Goal: Information Seeking & Learning: Check status

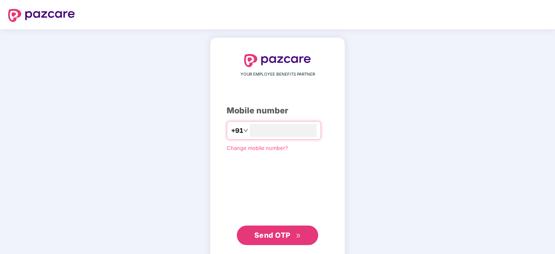
scroll to position [16, 0]
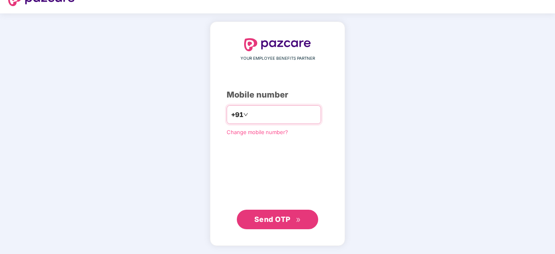
click at [258, 108] on div "+91" at bounding box center [274, 114] width 94 height 19
click at [258, 113] on input "number" at bounding box center [283, 114] width 67 height 13
type input "**********"
click at [277, 218] on span "Send OTP" at bounding box center [272, 219] width 36 height 9
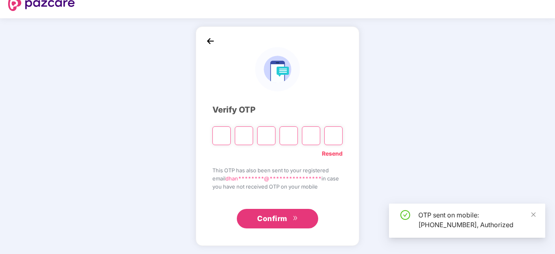
scroll to position [11, 0]
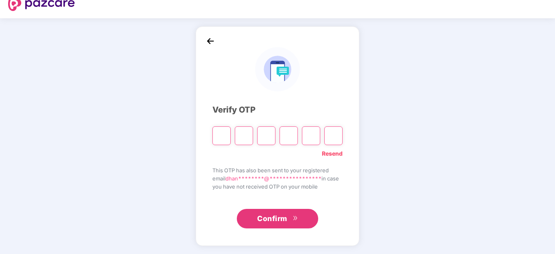
type input "*"
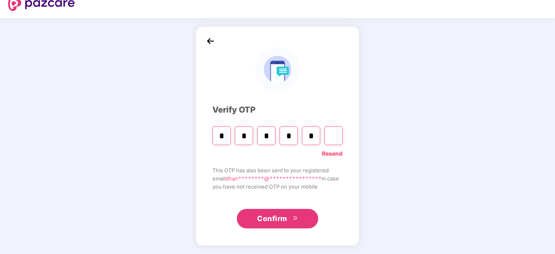
type input "*"
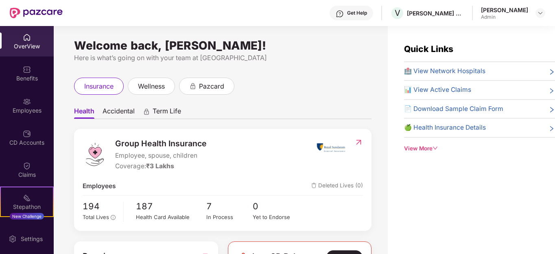
scroll to position [81, 0]
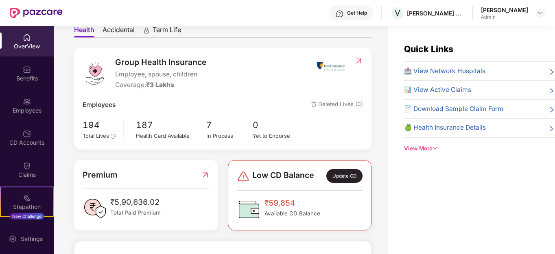
click at [27, 50] on div "OverView" at bounding box center [27, 41] width 54 height 31
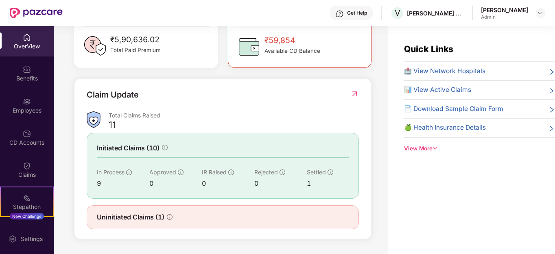
scroll to position [163, 0]
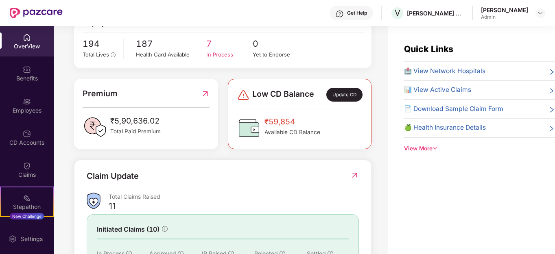
click at [223, 49] on span "7" at bounding box center [229, 43] width 47 height 13
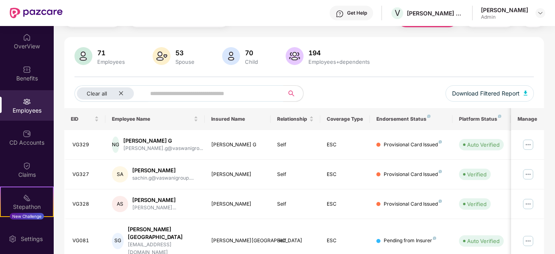
scroll to position [122, 0]
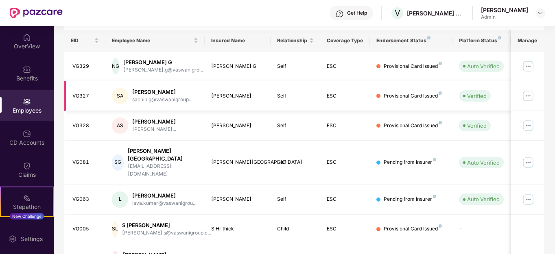
click at [527, 94] on img at bounding box center [528, 95] width 13 height 13
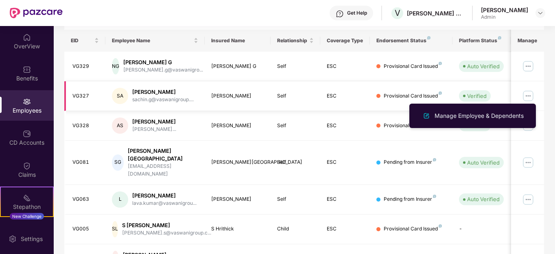
click at [159, 94] on div "[PERSON_NAME]" at bounding box center [162, 92] width 61 height 8
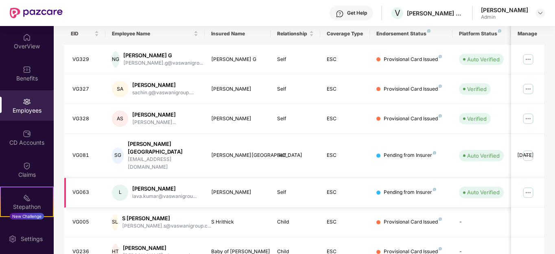
scroll to position [116, 0]
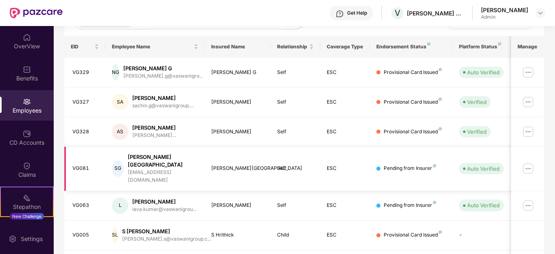
click at [529, 162] on img at bounding box center [528, 168] width 13 height 13
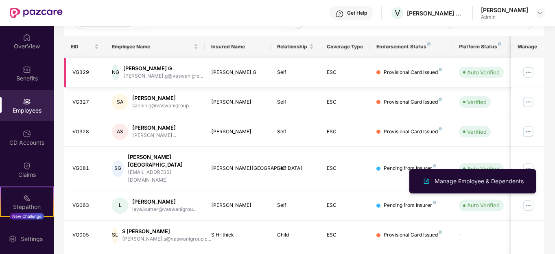
click at [528, 72] on img at bounding box center [528, 72] width 13 height 13
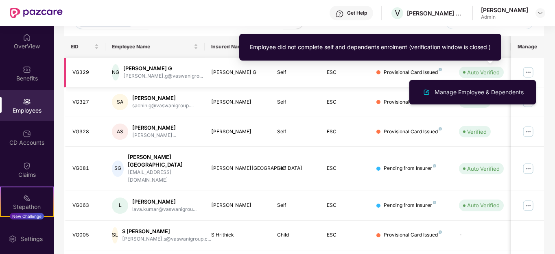
click at [488, 73] on div "Auto Verified" at bounding box center [483, 72] width 33 height 8
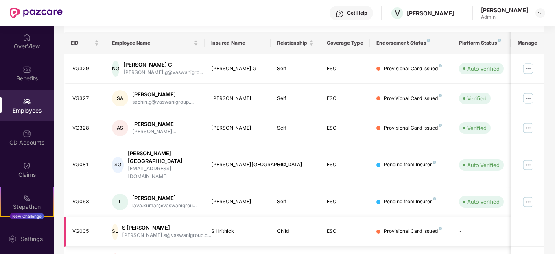
scroll to position [0, 0]
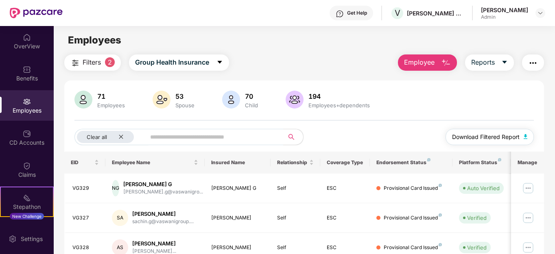
click at [483, 138] on span "Download Filtered Report" at bounding box center [486, 137] width 68 height 9
click at [196, 135] on input "text" at bounding box center [211, 137] width 123 height 12
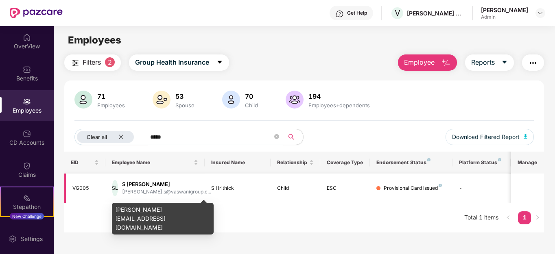
type input "*****"
click at [160, 188] on div "[PERSON_NAME].s@vaswanigroup.c..." at bounding box center [166, 192] width 89 height 8
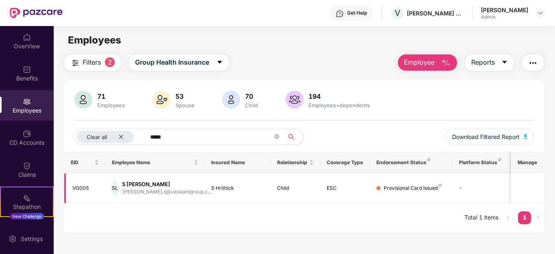
click at [144, 184] on div "S [PERSON_NAME]" at bounding box center [166, 185] width 89 height 8
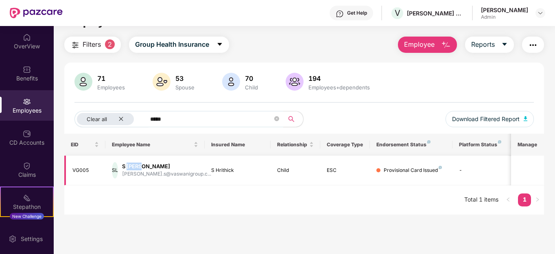
scroll to position [26, 0]
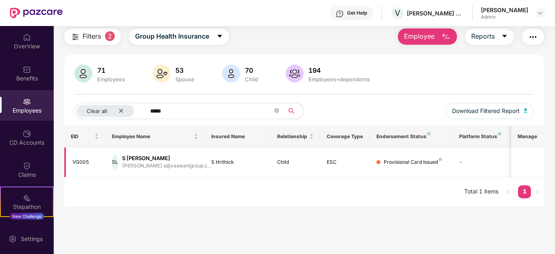
click at [144, 184] on div "EID Employee Name Insured Name Relationship Coverage Type Endorsement Status Pl…" at bounding box center [304, 166] width 480 height 81
click at [532, 151] on td at bounding box center [527, 163] width 33 height 30
click at [80, 163] on div "VG005" at bounding box center [85, 163] width 27 height 8
click at [120, 111] on icon "close" at bounding box center [120, 110] width 5 height 5
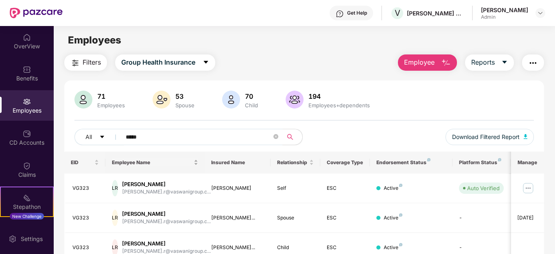
scroll to position [127, 0]
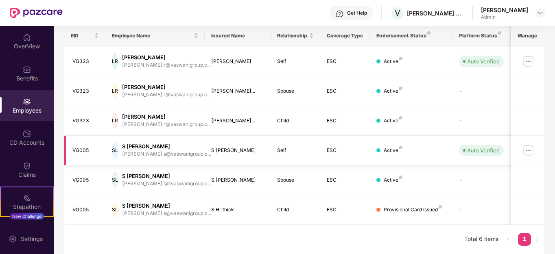
click at [526, 149] on img at bounding box center [528, 150] width 13 height 13
click at [539, 175] on td at bounding box center [527, 181] width 33 height 30
click at [529, 63] on img at bounding box center [528, 61] width 13 height 13
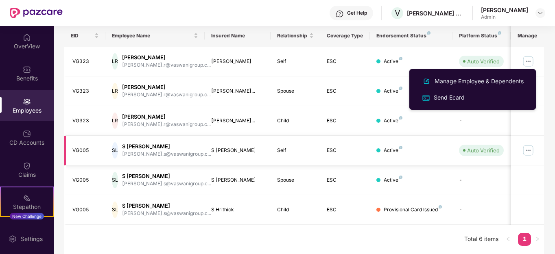
click at [528, 153] on img at bounding box center [528, 150] width 13 height 13
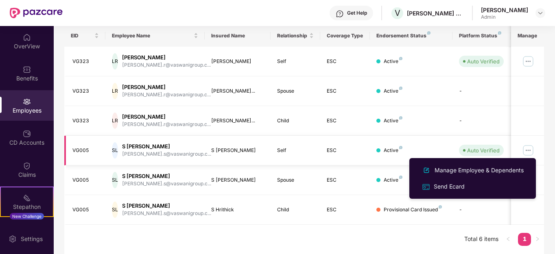
click at [81, 149] on div "VG005" at bounding box center [85, 151] width 27 height 8
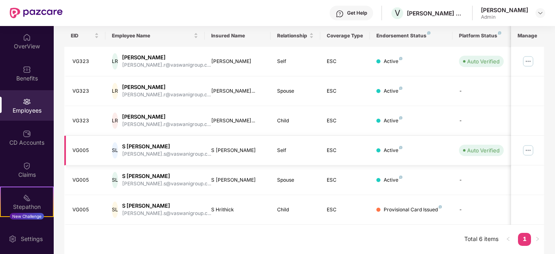
click at [527, 153] on img at bounding box center [528, 150] width 13 height 13
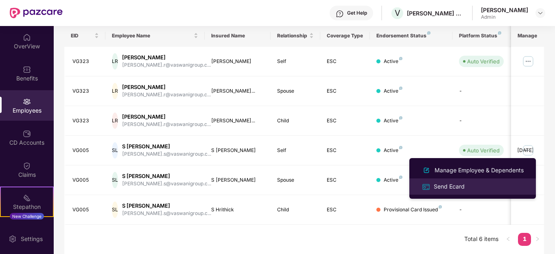
click at [447, 185] on div "Send Ecard" at bounding box center [449, 186] width 34 height 9
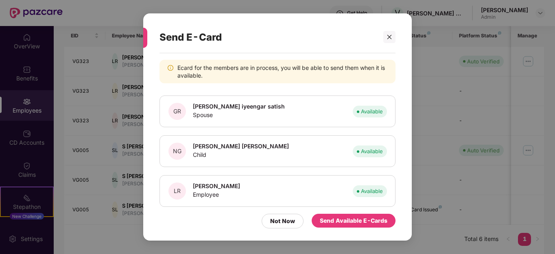
scroll to position [15, 0]
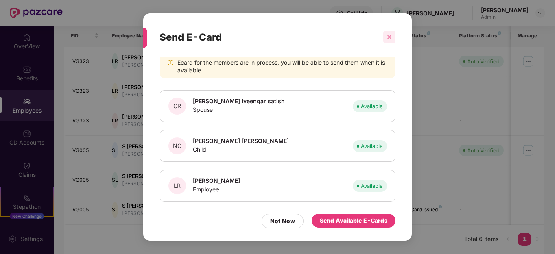
click at [388, 34] on icon "close" at bounding box center [389, 37] width 6 height 6
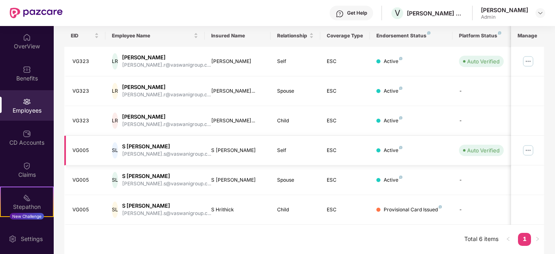
click at [527, 149] on img at bounding box center [528, 150] width 13 height 13
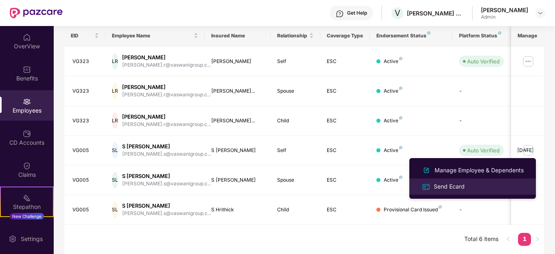
click at [451, 185] on div "Send Ecard" at bounding box center [449, 186] width 34 height 9
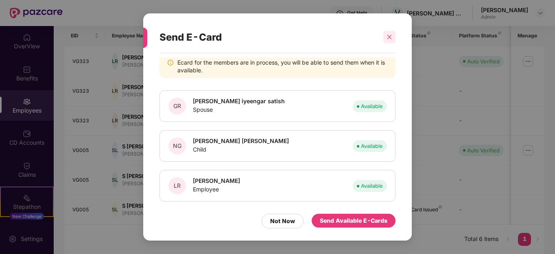
click at [387, 40] on div at bounding box center [389, 37] width 12 height 12
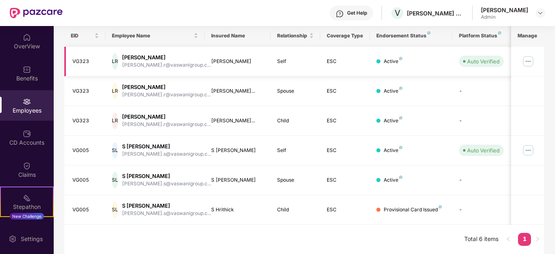
click at [525, 63] on img at bounding box center [528, 61] width 13 height 13
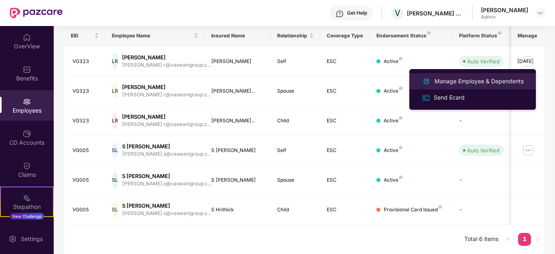
click at [456, 81] on div "Manage Employee & Dependents" at bounding box center [479, 81] width 92 height 9
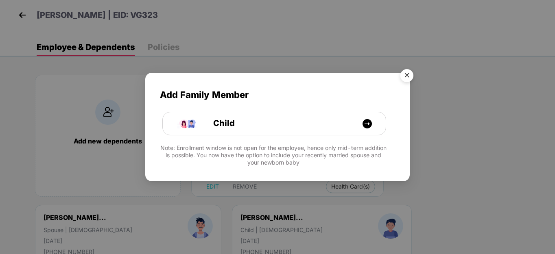
click at [405, 73] on img "Close" at bounding box center [406, 76] width 23 height 23
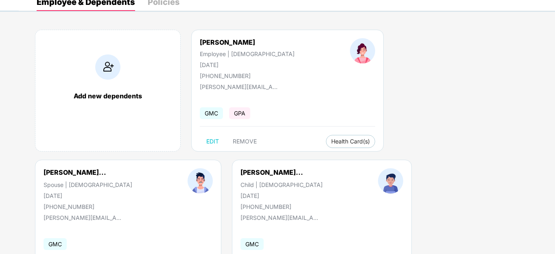
scroll to position [0, 0]
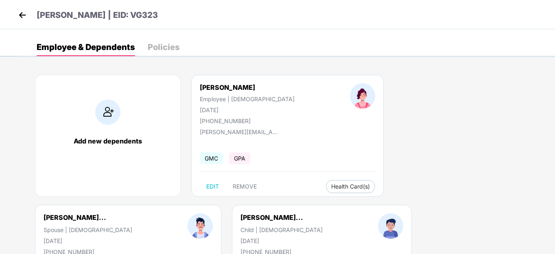
click at [21, 15] on img at bounding box center [22, 15] width 12 height 12
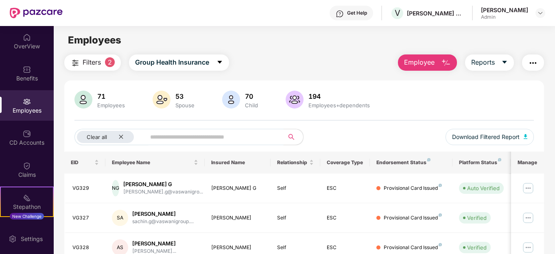
click at [181, 135] on input "text" at bounding box center [211, 137] width 123 height 12
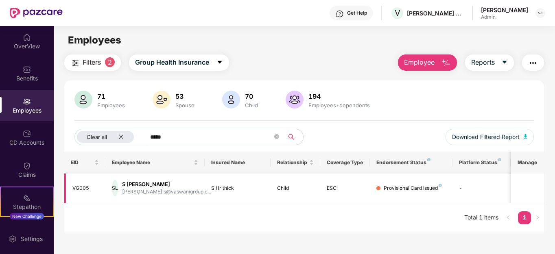
type input "*****"
click at [136, 186] on div "S [PERSON_NAME]" at bounding box center [166, 185] width 89 height 8
click at [121, 135] on icon "close" at bounding box center [120, 136] width 5 height 5
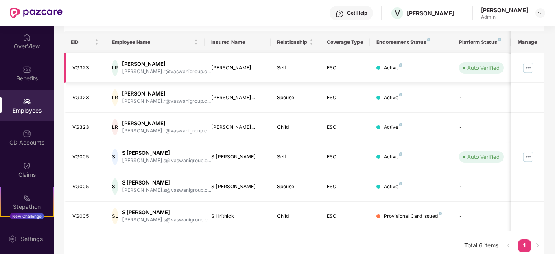
scroll to position [127, 0]
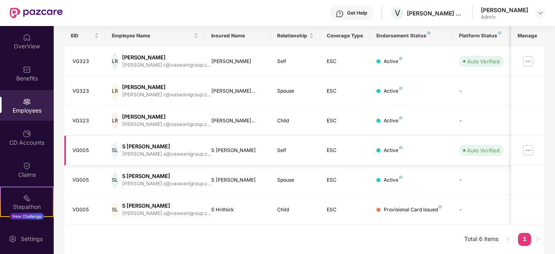
click at [531, 151] on img at bounding box center [528, 150] width 13 height 13
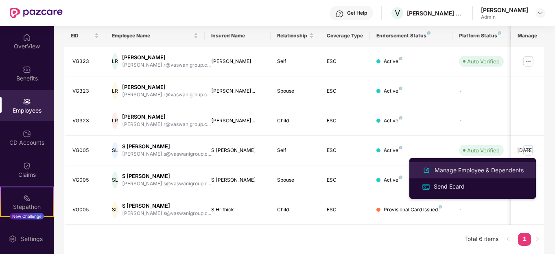
click at [460, 170] on div "Manage Employee & Dependents" at bounding box center [479, 170] width 92 height 9
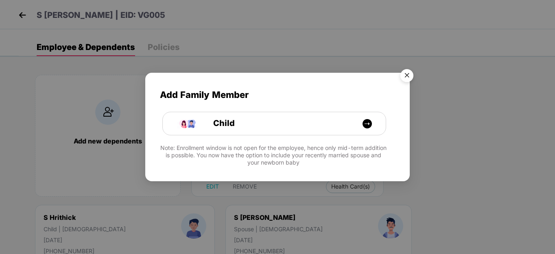
click at [405, 77] on img "Close" at bounding box center [406, 76] width 23 height 23
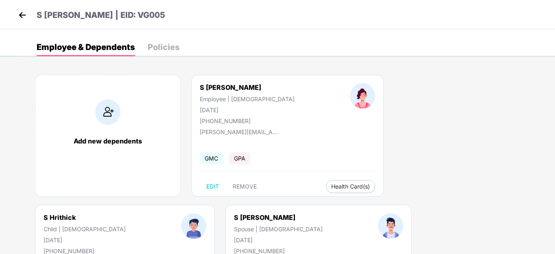
click at [22, 13] on img at bounding box center [22, 15] width 12 height 12
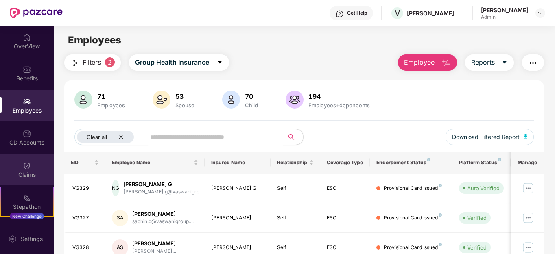
click at [23, 172] on div "Claims" at bounding box center [27, 175] width 54 height 8
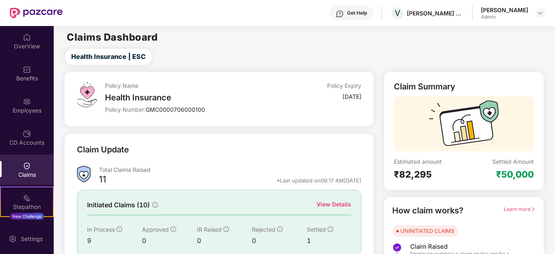
scroll to position [64, 0]
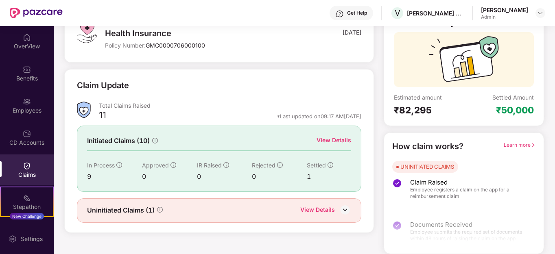
click at [326, 138] on div "View Details" at bounding box center [333, 140] width 35 height 9
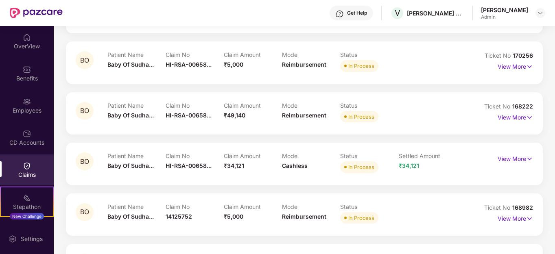
scroll to position [227, 0]
click at [516, 119] on p "View More" at bounding box center [515, 116] width 35 height 11
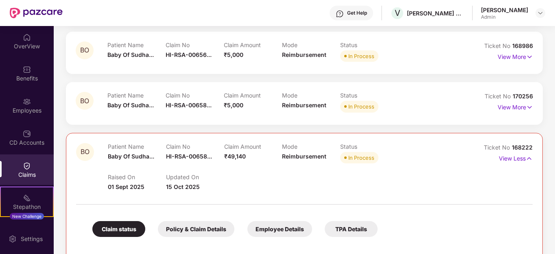
scroll to position [186, 0]
click at [176, 151] on div "Claim No HI-RSA-00658..." at bounding box center [195, 154] width 58 height 22
click at [521, 162] on p "View Less" at bounding box center [516, 157] width 34 height 11
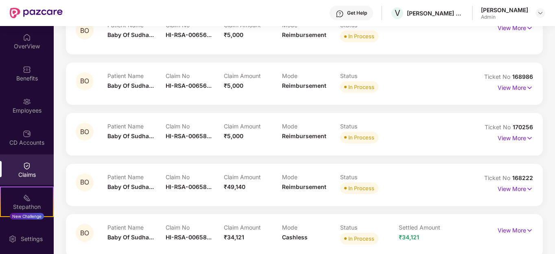
scroll to position [0, 0]
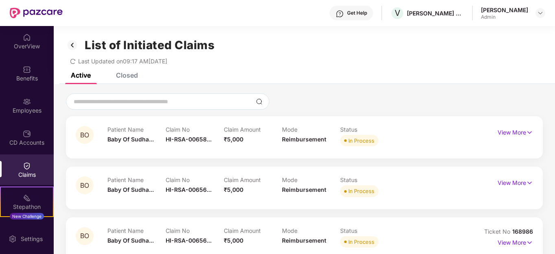
click at [127, 74] on div "Closed" at bounding box center [127, 75] width 22 height 8
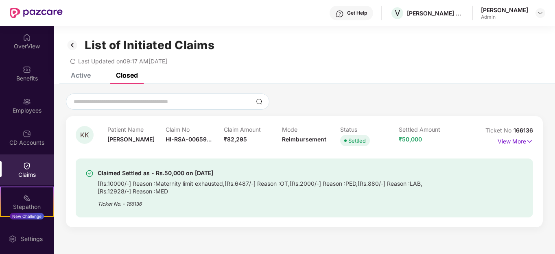
click at [519, 141] on p "View More" at bounding box center [515, 140] width 35 height 11
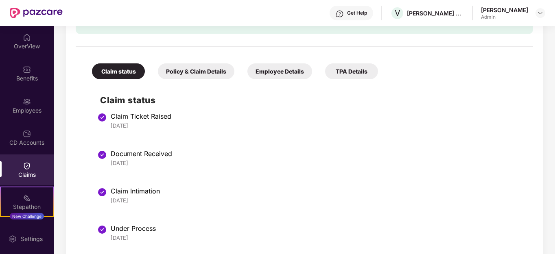
scroll to position [129, 0]
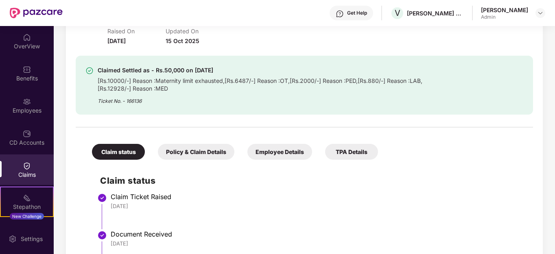
click at [272, 150] on div "Employee Details" at bounding box center [279, 152] width 65 height 16
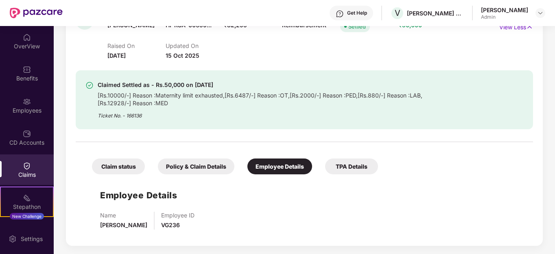
scroll to position [114, 0]
click at [172, 164] on div "Policy & Claim Details" at bounding box center [196, 167] width 76 height 16
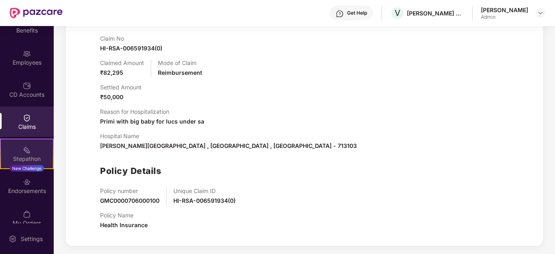
scroll to position [92, 0]
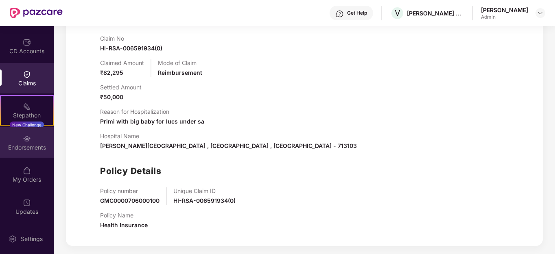
click at [33, 149] on div "Endorsements" at bounding box center [27, 148] width 54 height 8
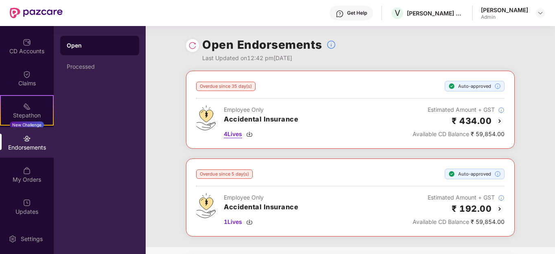
click at [242, 134] on span "4 Lives" at bounding box center [233, 134] width 18 height 9
click at [76, 66] on div "Processed" at bounding box center [100, 66] width 66 height 7
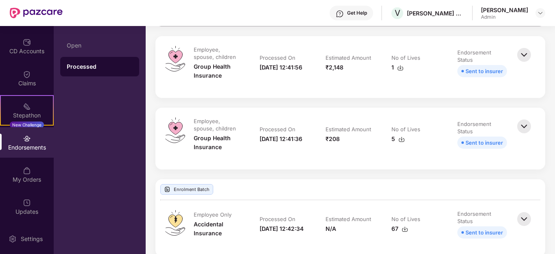
scroll to position [41, 0]
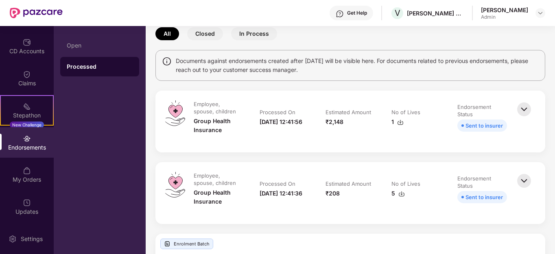
click at [402, 122] on img at bounding box center [400, 122] width 7 height 7
click at [403, 194] on img at bounding box center [401, 194] width 7 height 7
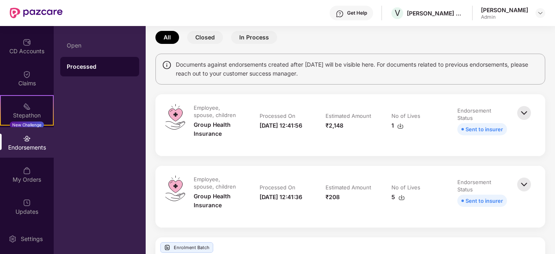
scroll to position [0, 0]
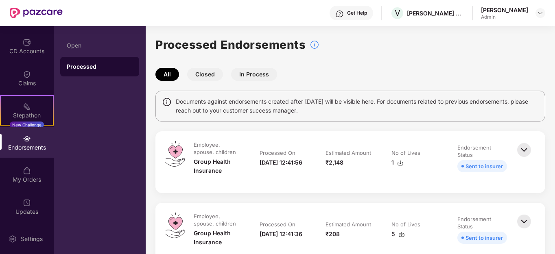
click at [201, 74] on button "Closed" at bounding box center [205, 74] width 36 height 13
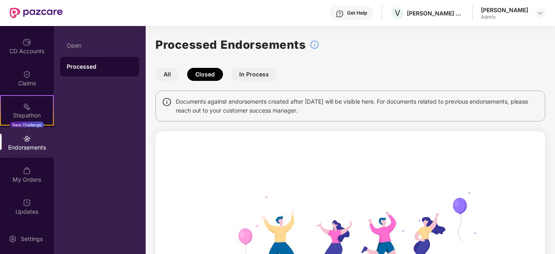
click at [257, 75] on button "In Process" at bounding box center [254, 74] width 46 height 13
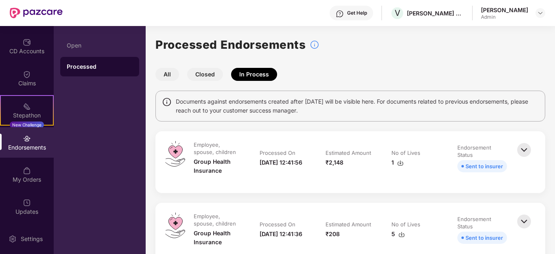
click at [166, 76] on button "All" at bounding box center [167, 74] width 24 height 13
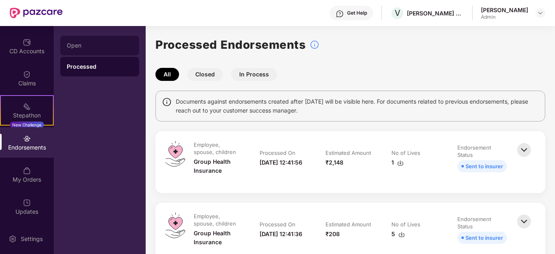
click at [70, 45] on div "Open" at bounding box center [100, 45] width 66 height 7
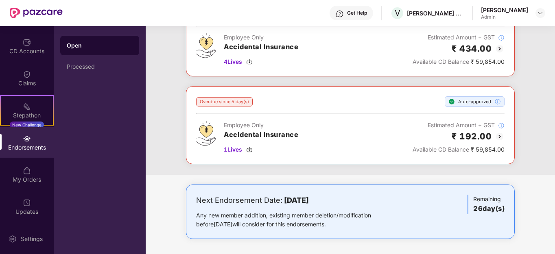
scroll to position [74, 0]
